Goal: Transaction & Acquisition: Purchase product/service

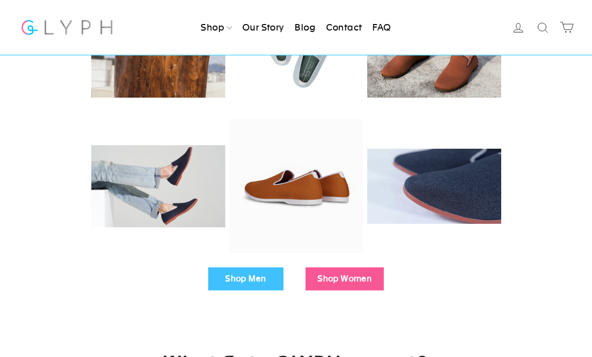
scroll to position [209, 0]
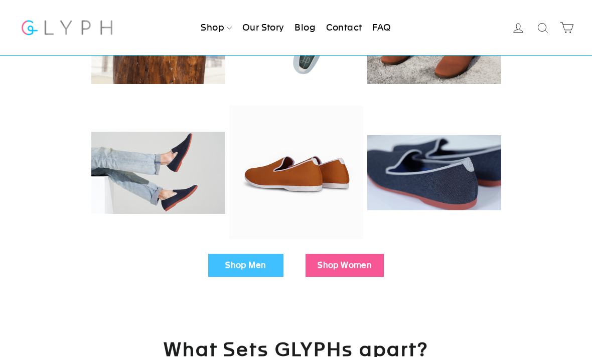
click at [254, 270] on link "Shop Men" at bounding box center [245, 265] width 75 height 23
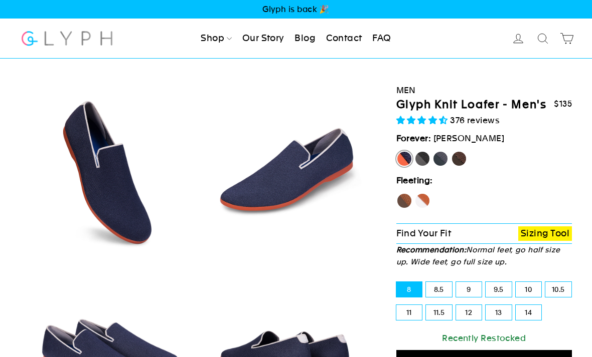
select select "highest-rating"
click at [440, 167] on label "Rhino" at bounding box center [440, 159] width 16 height 16
click at [433, 151] on input "Rhino" at bounding box center [432, 151] width 1 height 1
radio input "true"
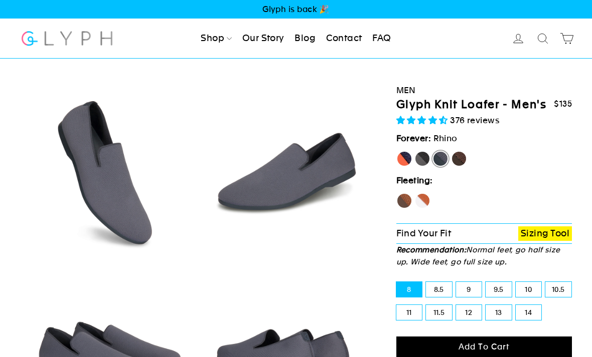
click at [521, 294] on label "10" at bounding box center [528, 289] width 26 height 15
click at [516, 283] on input "10" at bounding box center [515, 282] width 1 height 1
radio input "true"
